Goal: Communication & Community: Answer question/provide support

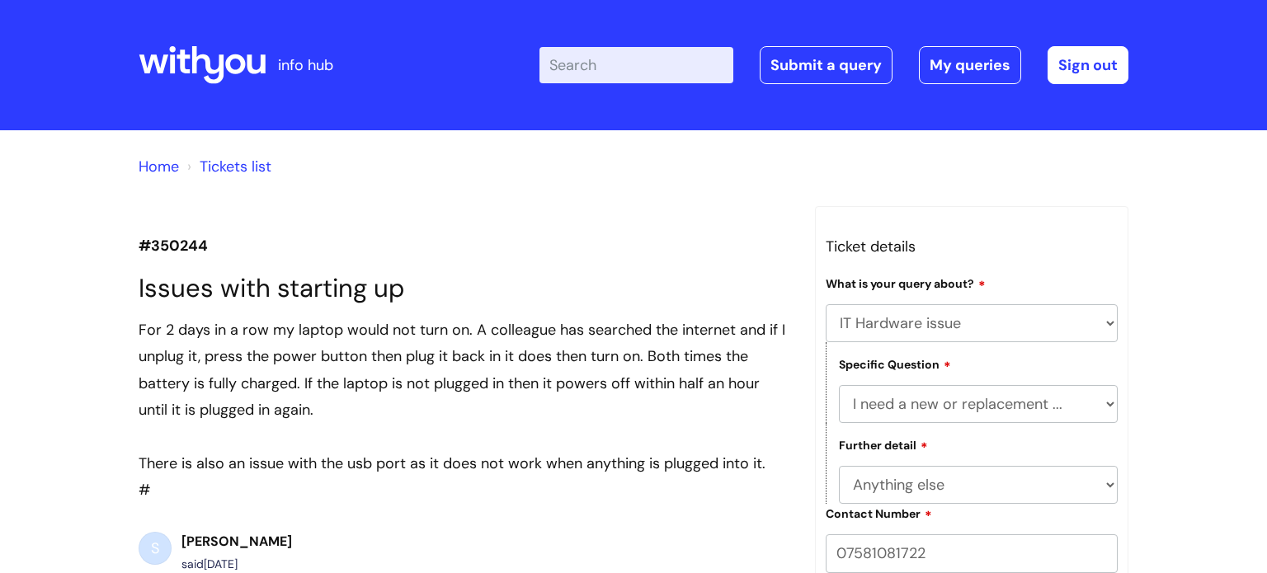
select select "IT Hardware issue"
select select "I need a new or replacement ..."
select select "Anything else"
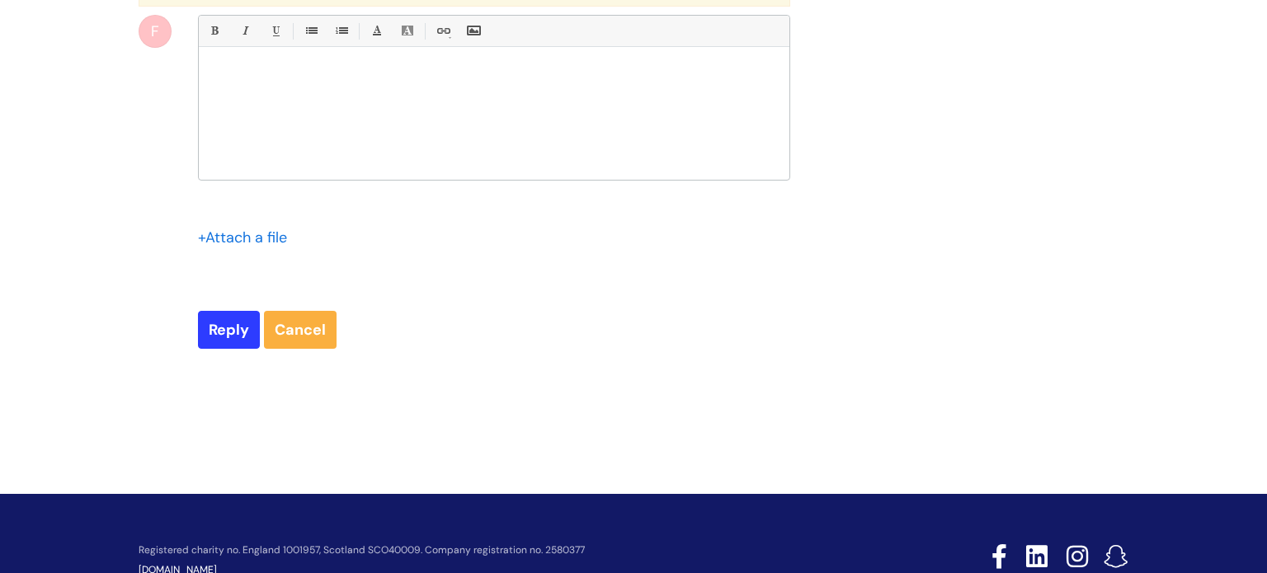
scroll to position [8070, 0]
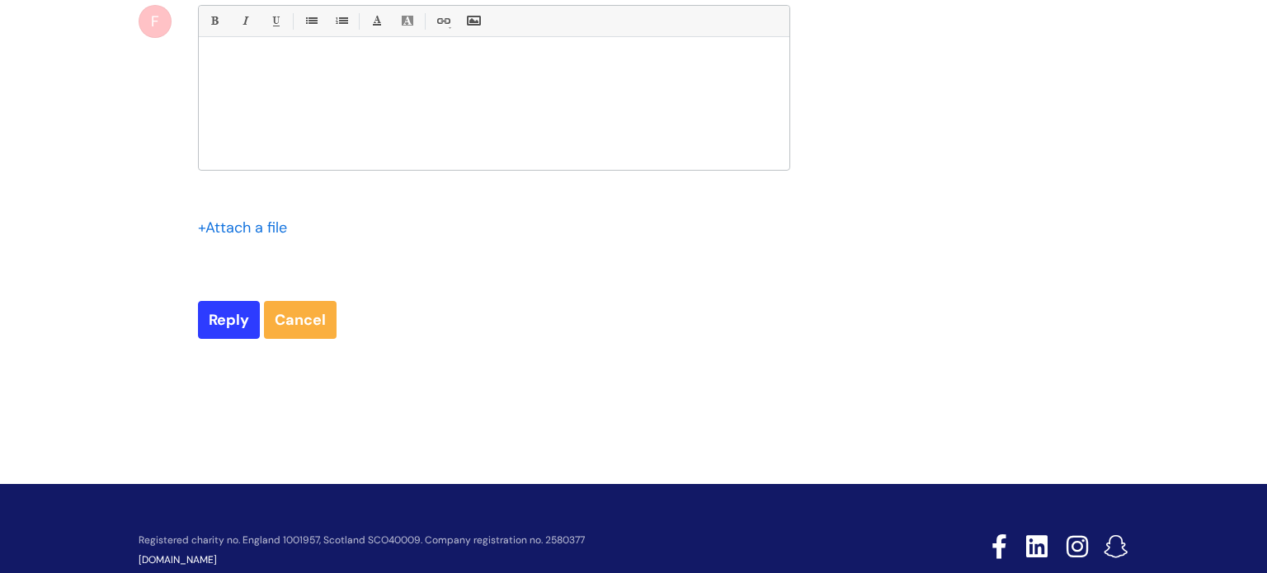
click at [408, 170] on div at bounding box center [494, 108] width 591 height 124
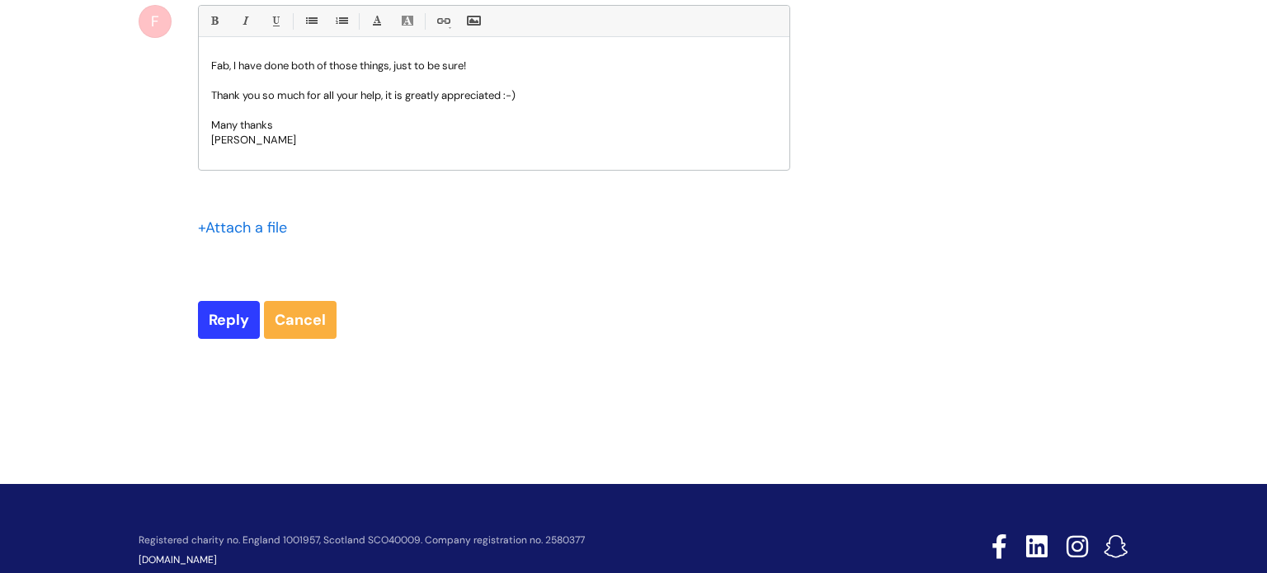
click at [581, 103] on p "Thank you so much for all your help, it is greatly appreciated :-)" at bounding box center [494, 95] width 566 height 15
click at [228, 339] on input "Reply" at bounding box center [229, 320] width 62 height 38
type input "Please Wait..."
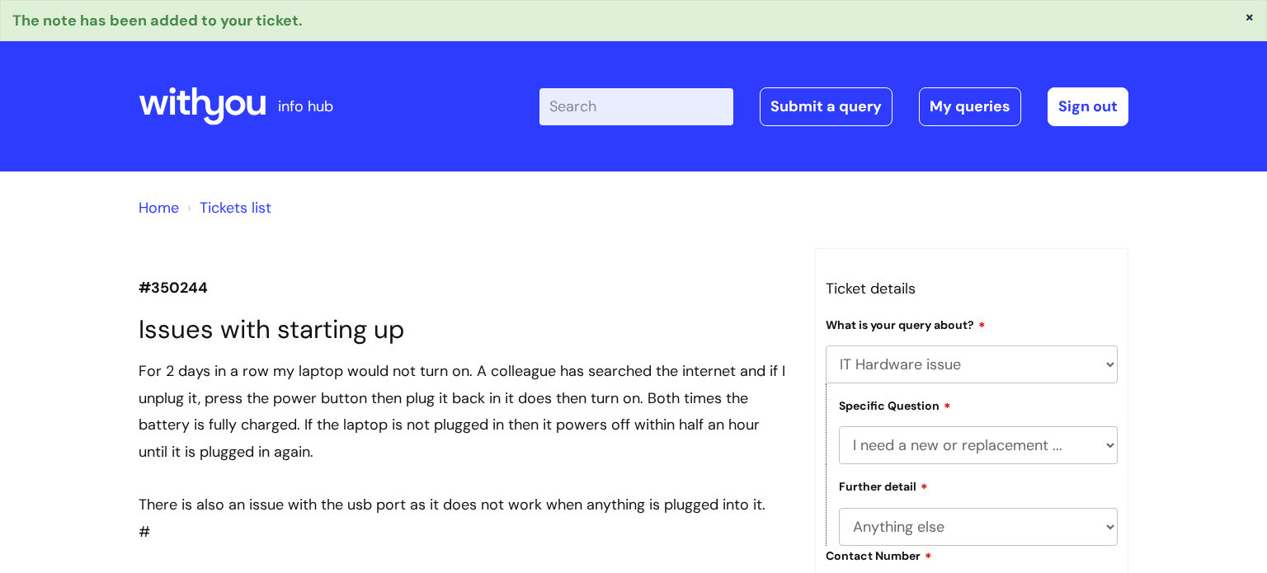
select select "IT Hardware issue"
select select "I need a new or replacement ..."
select select "Anything else"
